Goal: Communication & Community: Answer question/provide support

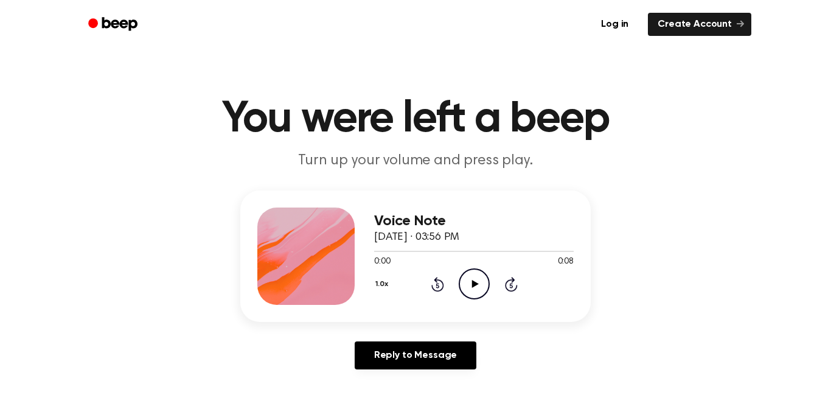
click at [469, 285] on icon "Play Audio" at bounding box center [474, 283] width 31 height 31
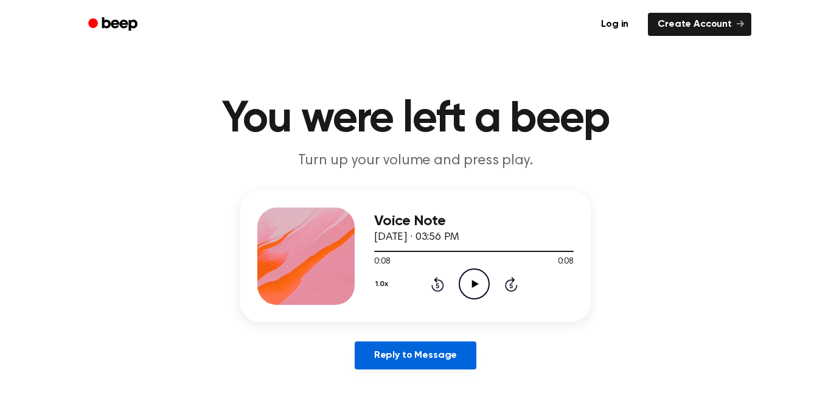
click at [383, 361] on link "Reply to Message" at bounding box center [416, 355] width 122 height 28
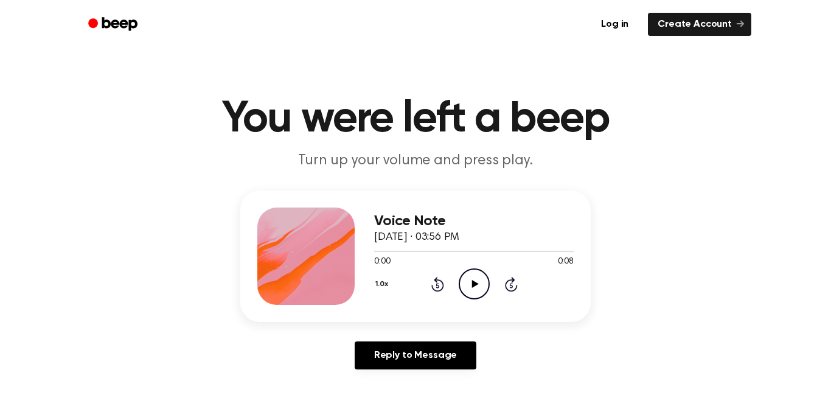
click at [472, 288] on icon "Play Audio" at bounding box center [474, 283] width 31 height 31
click at [469, 279] on icon "Play Audio" at bounding box center [474, 283] width 31 height 31
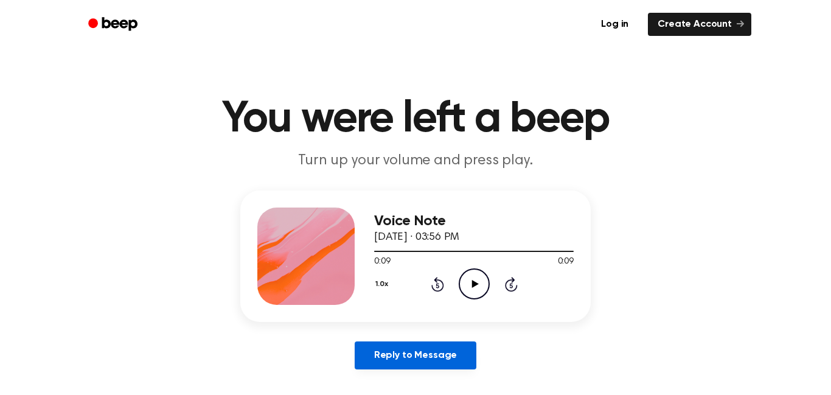
click at [419, 354] on link "Reply to Message" at bounding box center [416, 355] width 122 height 28
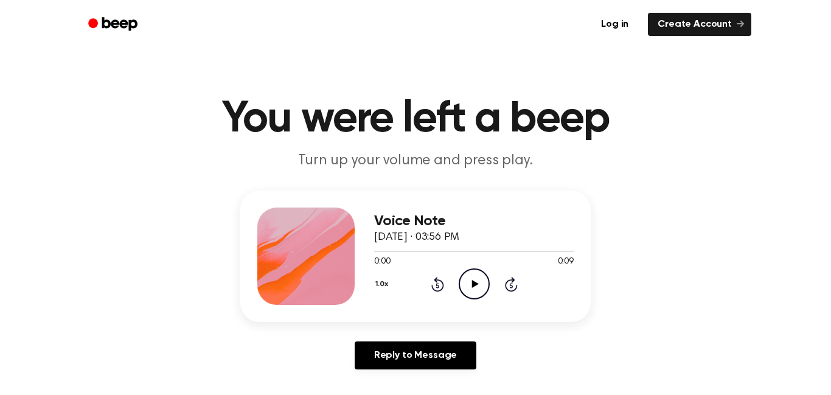
click at [470, 291] on icon "Play Audio" at bounding box center [474, 283] width 31 height 31
click at [471, 292] on icon "Play Audio" at bounding box center [474, 283] width 31 height 31
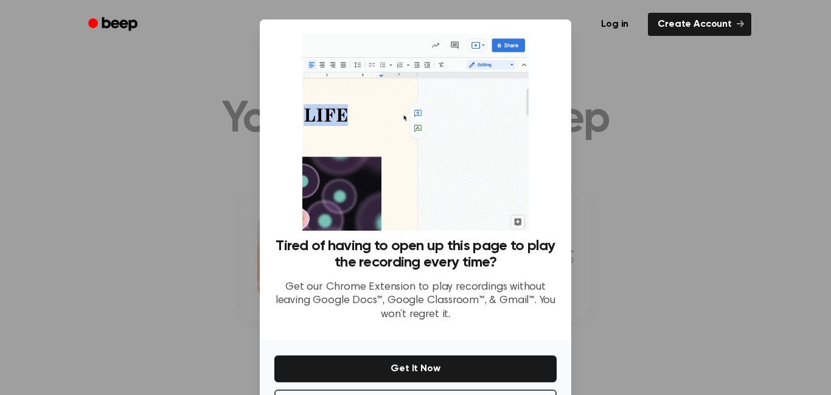
click at [641, 326] on div at bounding box center [415, 197] width 831 height 395
click at [636, 279] on div at bounding box center [415, 197] width 831 height 395
click at [175, 16] on ul "Log in Create Account" at bounding box center [454, 24] width 593 height 28
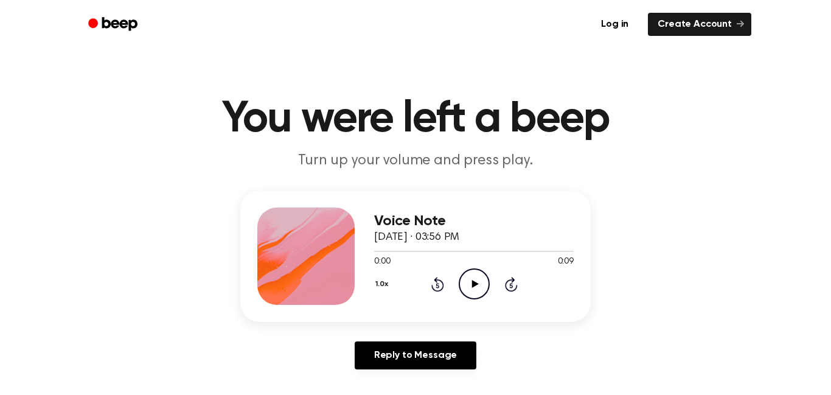
click at [468, 290] on icon "Play Audio" at bounding box center [474, 283] width 31 height 31
click at [464, 276] on icon "Play Audio" at bounding box center [474, 283] width 31 height 31
